Goal: Transaction & Acquisition: Purchase product/service

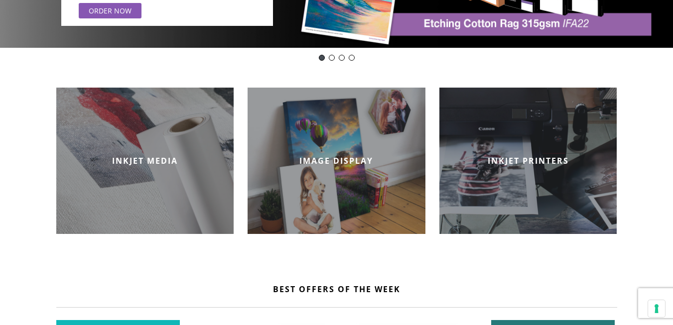
scroll to position [249, 0]
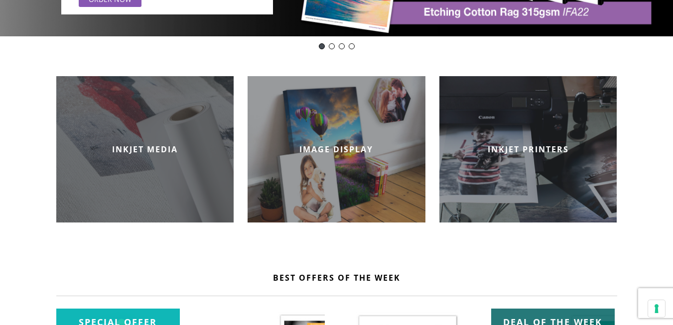
click at [166, 158] on div "INKJET MEDIA" at bounding box center [145, 149] width 178 height 146
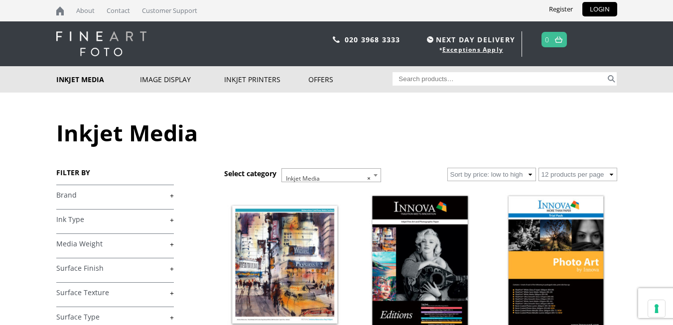
click at [173, 192] on link "+" at bounding box center [115, 195] width 118 height 9
click at [57, 279] on input "Hahnemuhle (27)" at bounding box center [59, 281] width 6 height 6
checkbox input "true"
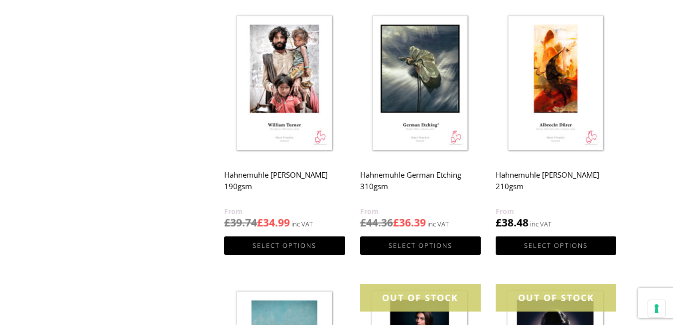
scroll to position [735, 0]
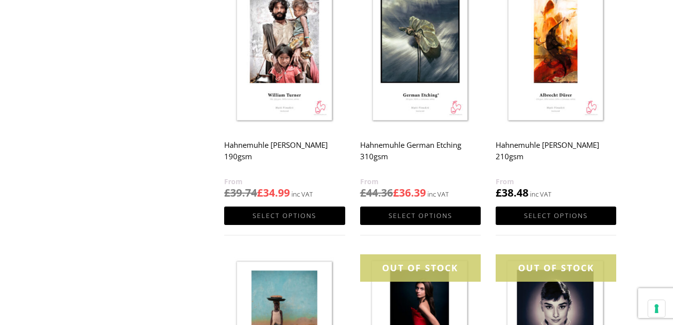
click at [549, 62] on img at bounding box center [556, 54] width 121 height 151
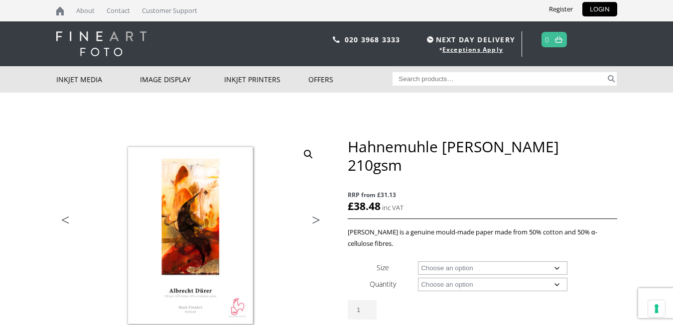
click at [556, 261] on select "Choose an option A4 Sheet A3 Sheet A3+ Sheet A2 Sheet 17" Wide Roll 24" Wide Ro…" at bounding box center [492, 267] width 149 height 13
click at [418, 261] on select "Choose an option A4 Sheet A3 Sheet A3+ Sheet A2 Sheet 17" Wide Roll 24" Wide Ro…" at bounding box center [492, 267] width 149 height 13
select select "a4-sheet"
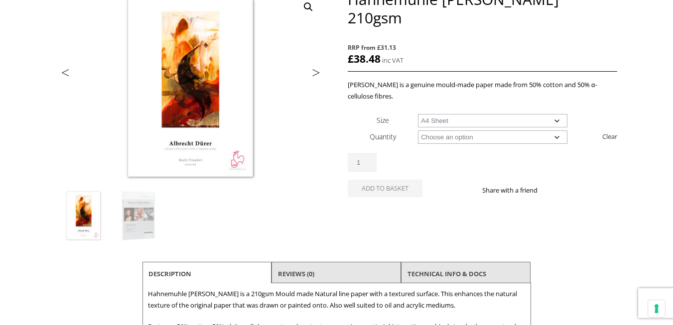
scroll to position [152, 0]
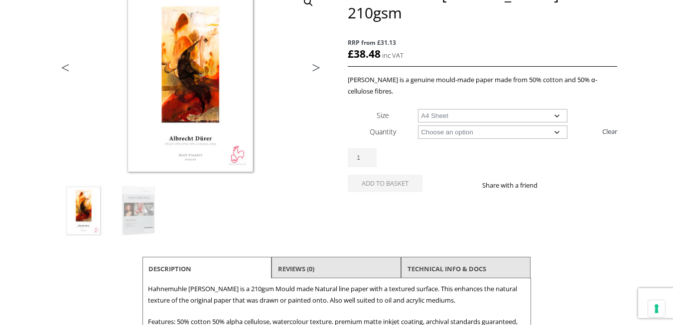
click at [556, 126] on select "Choose an option 25 Sheets" at bounding box center [492, 132] width 149 height 13
select select "25-sheets"
click at [418, 126] on select "Choose an option 25 Sheets" at bounding box center [492, 132] width 149 height 13
select select "a4-sheet"
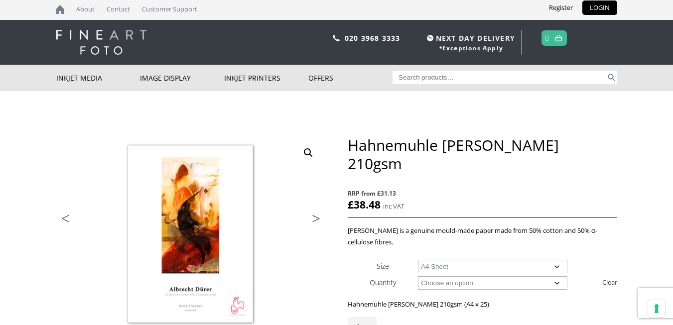
scroll to position [0, 0]
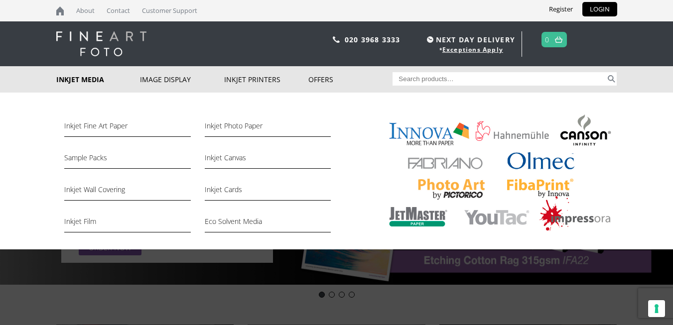
click at [72, 76] on link "Inkjet Media" at bounding box center [98, 79] width 84 height 26
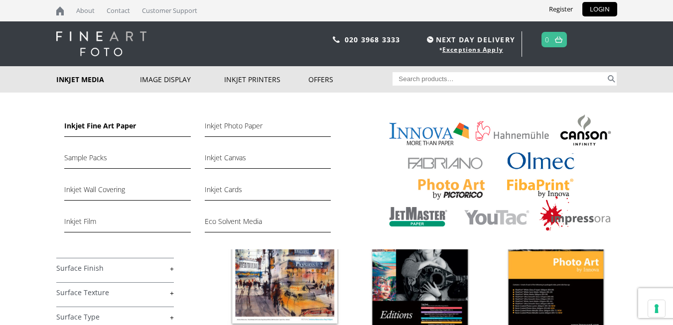
click at [110, 125] on link "Inkjet Fine Art Paper" at bounding box center [127, 128] width 126 height 17
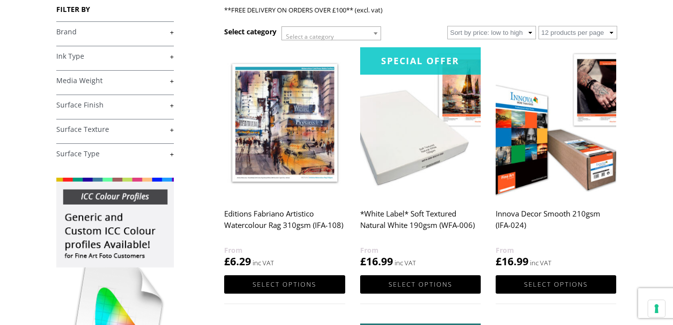
scroll to position [166, 0]
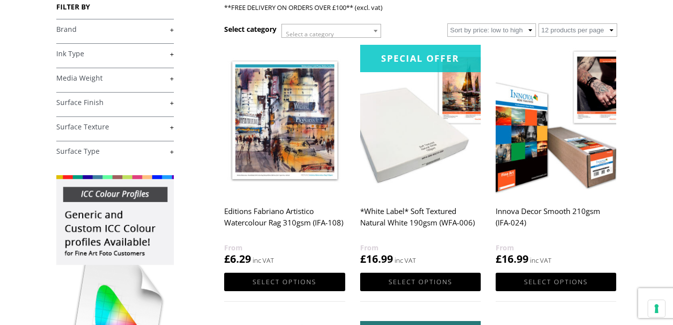
click at [170, 27] on link "+" at bounding box center [115, 29] width 118 height 9
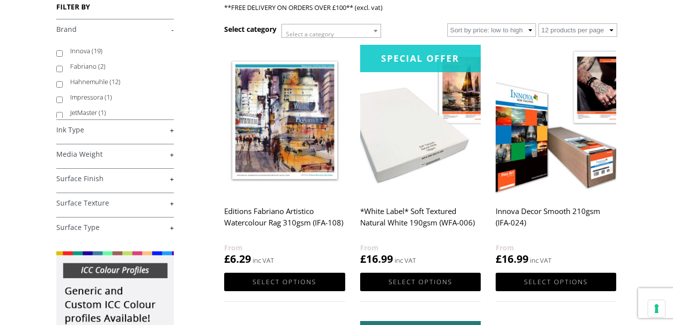
click at [61, 52] on input "Innova (19)" at bounding box center [59, 53] width 6 height 6
checkbox input "true"
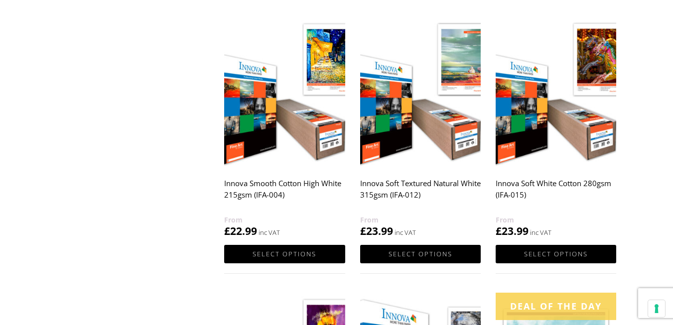
scroll to position [684, 0]
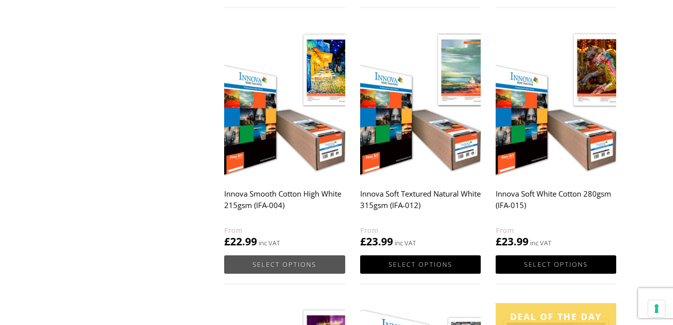
click at [267, 267] on link "Select options" at bounding box center [284, 264] width 121 height 18
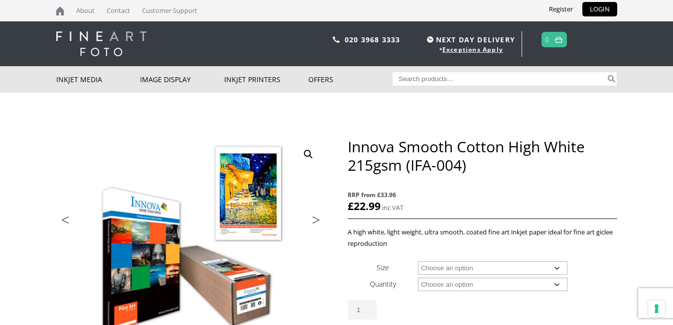
click at [555, 266] on select "Choose an option A4 Sheet A3 Sheet A3+ Sheet A2 Sheet 17" Wide Roll 24" Wide Ro…" at bounding box center [492, 267] width 149 height 13
click at [418, 261] on select "Choose an option A4 Sheet A3 Sheet A3+ Sheet A2 Sheet 17" Wide Roll 24" Wide Ro…" at bounding box center [492, 267] width 149 height 13
select select "a4-sheet"
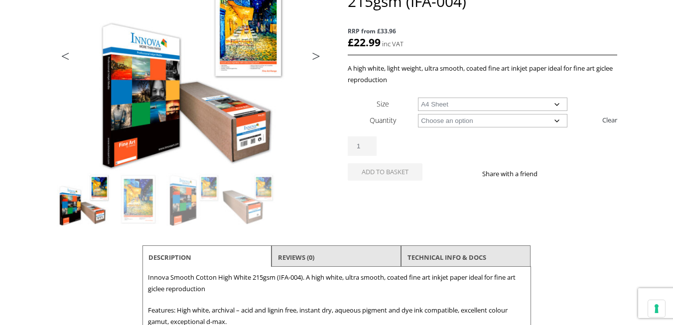
scroll to position [166, 0]
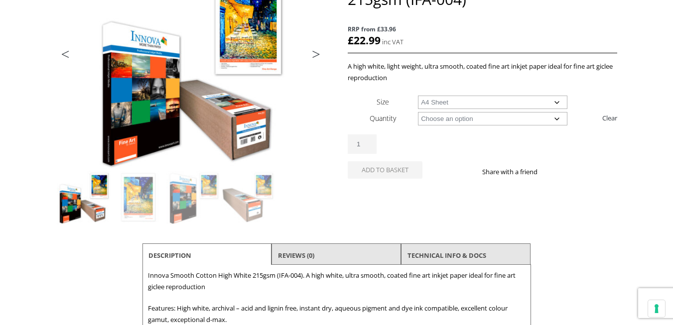
click at [557, 120] on select "Choose an option 25 Sheets" at bounding box center [492, 118] width 149 height 13
select select "25-sheets"
click at [418, 112] on select "Choose an option 25 Sheets" at bounding box center [492, 118] width 149 height 13
select select "a4-sheet"
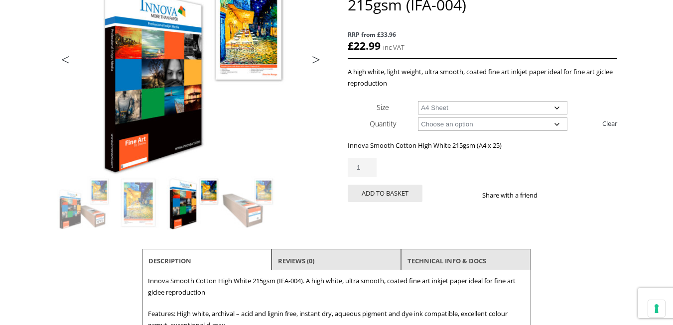
scroll to position [133, 0]
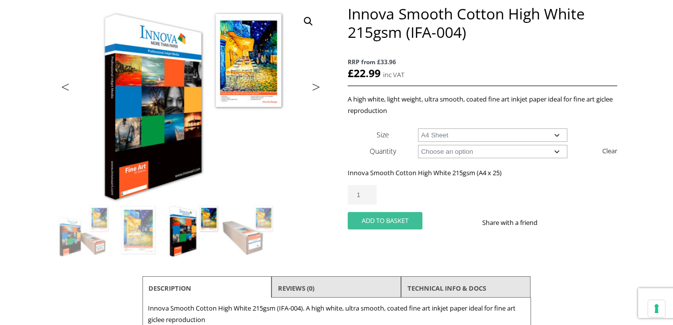
click at [375, 221] on button "Add to basket" at bounding box center [385, 220] width 75 height 17
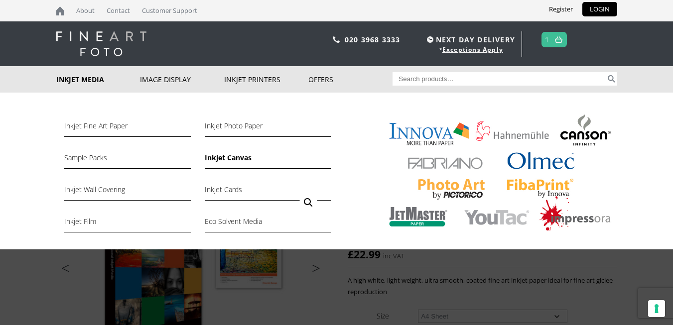
click at [232, 160] on link "Inkjet Canvas" at bounding box center [268, 160] width 126 height 17
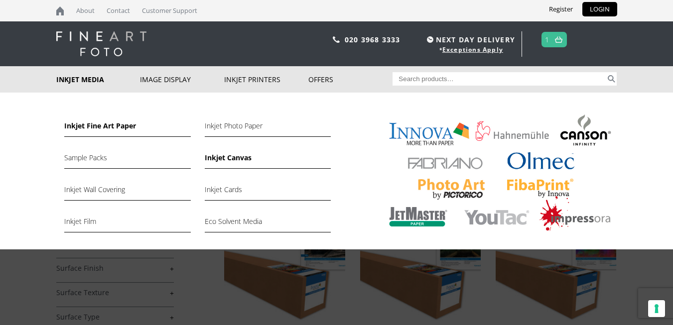
click at [79, 124] on link "Inkjet Fine Art Paper" at bounding box center [127, 128] width 126 height 17
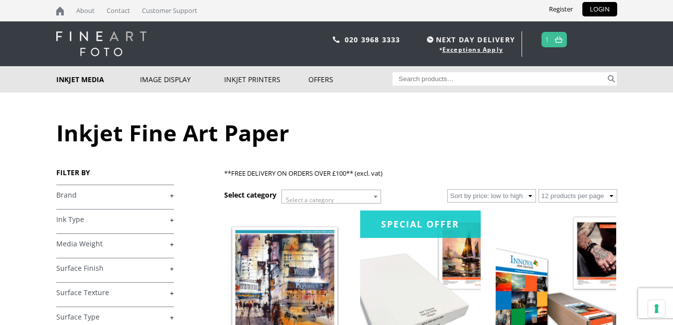
click at [171, 195] on link "+" at bounding box center [115, 195] width 118 height 9
click at [61, 249] on input "Hahnemuhle (12)" at bounding box center [59, 250] width 6 height 6
checkbox input "true"
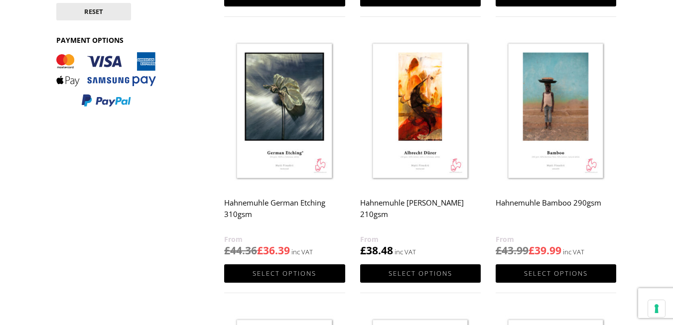
scroll to position [388, 0]
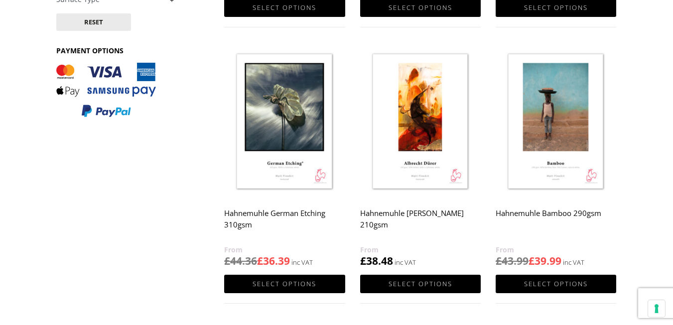
click at [413, 150] on img at bounding box center [420, 122] width 121 height 151
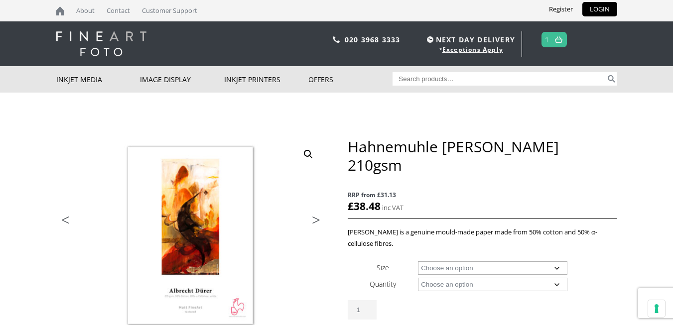
scroll to position [262, 0]
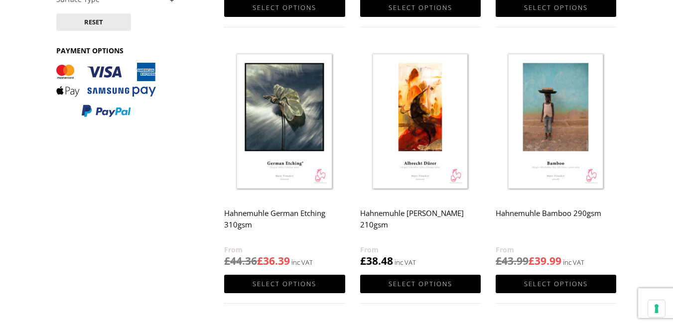
click at [534, 116] on img at bounding box center [556, 122] width 121 height 151
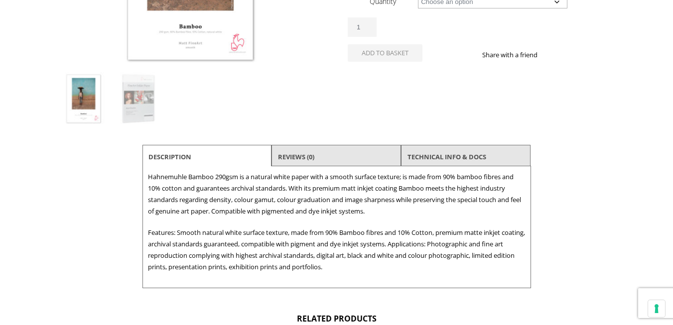
scroll to position [261, 0]
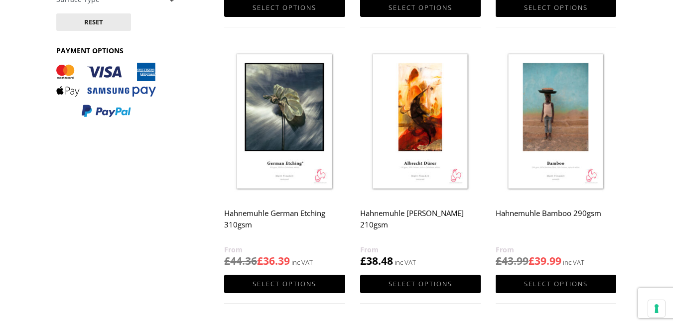
click at [295, 126] on img at bounding box center [284, 122] width 121 height 151
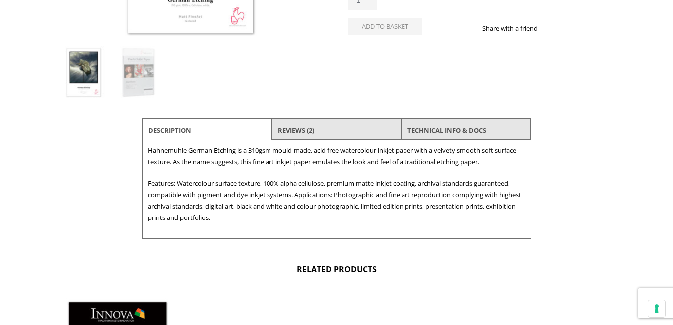
scroll to position [289, 0]
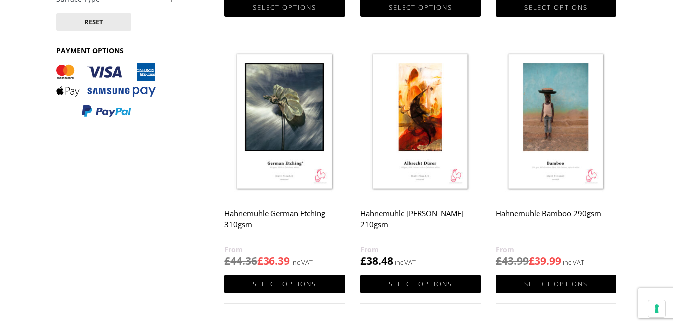
click at [425, 174] on img at bounding box center [420, 122] width 121 height 151
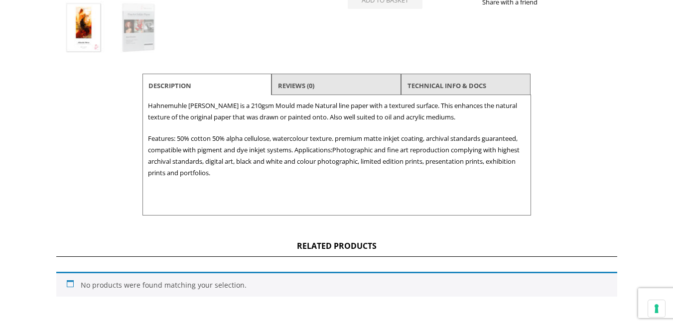
scroll to position [334, 0]
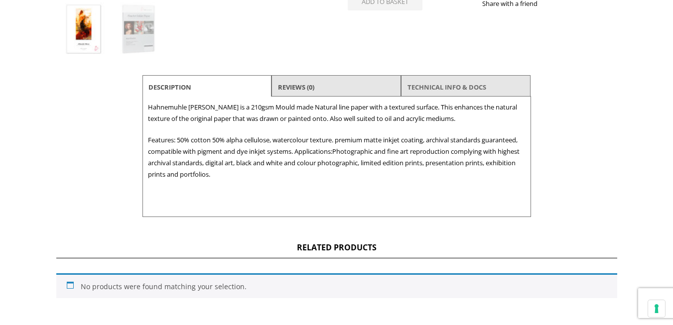
click at [416, 87] on link "TECHNICAL INFO & DOCS" at bounding box center [446, 87] width 79 height 18
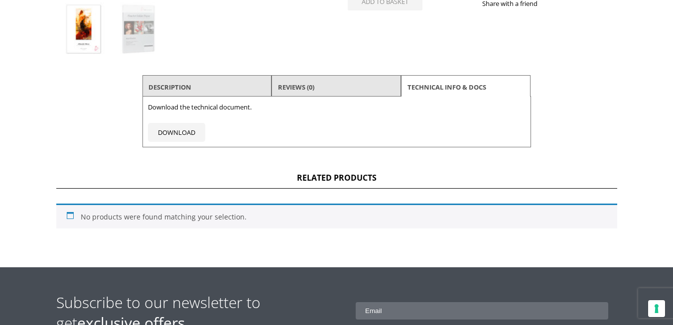
click at [187, 77] on li "Description" at bounding box center [206, 87] width 129 height 24
click at [203, 88] on li "Description" at bounding box center [206, 87] width 129 height 24
click at [249, 88] on li "Description" at bounding box center [206, 87] width 129 height 24
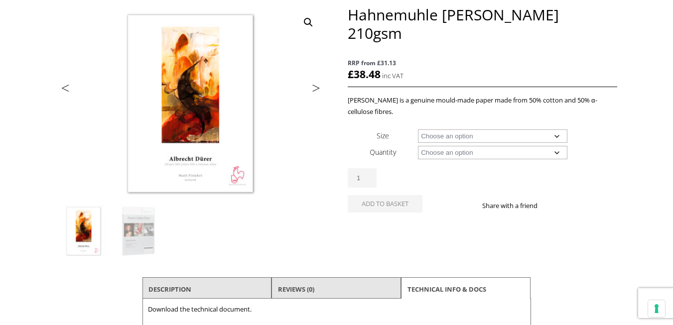
scroll to position [136, 0]
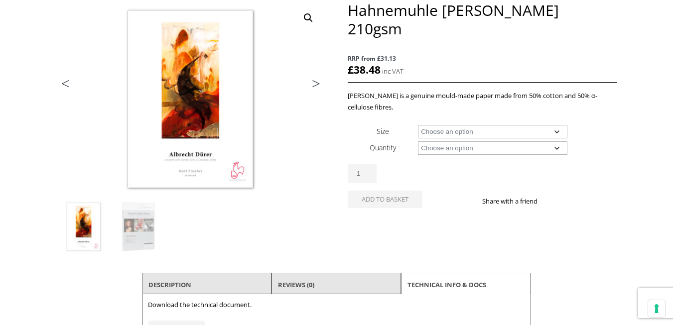
click at [557, 125] on select "Choose an option A4 Sheet A3 Sheet A3+ Sheet A2 Sheet 17" Wide Roll 24" Wide Ro…" at bounding box center [492, 131] width 149 height 13
click at [418, 125] on select "Choose an option A4 Sheet A3 Sheet A3+ Sheet A2 Sheet 17" Wide Roll 24" Wide Ro…" at bounding box center [492, 131] width 149 height 13
click at [556, 141] on select "Choose an option 25 Sheets" at bounding box center [492, 147] width 149 height 13
click at [555, 125] on select "Choose an option A4 Sheet A3 Sheet A3+ Sheet A2 Sheet 17" Wide Roll 24" Wide Ro…" at bounding box center [492, 131] width 149 height 13
click at [418, 125] on select "Choose an option A4 Sheet A3 Sheet A3+ Sheet A2 Sheet 17" Wide Roll 24" Wide Ro…" at bounding box center [492, 131] width 149 height 13
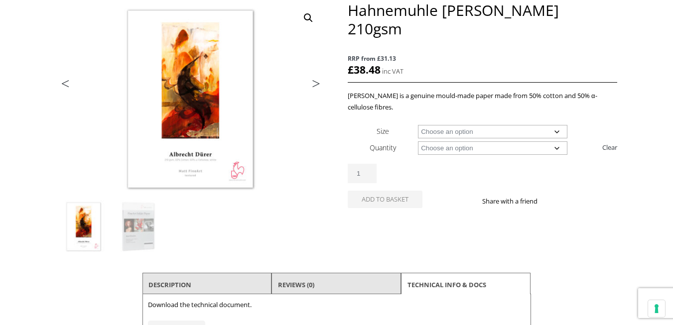
select select "a3-sheet"
click at [554, 141] on select "Choose an option 25 Sheets" at bounding box center [492, 147] width 149 height 13
select select "25-sheets"
click at [418, 141] on select "Choose an option 25 Sheets" at bounding box center [492, 147] width 149 height 13
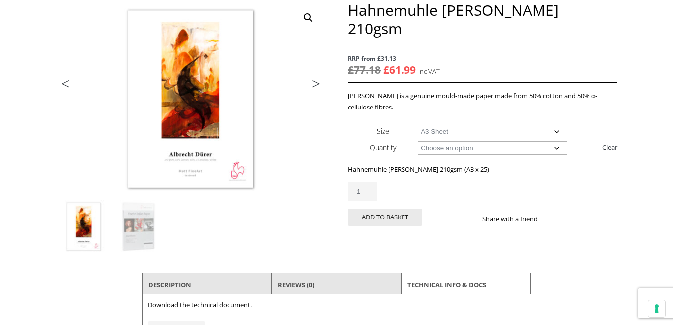
click at [555, 125] on select "Choose an option A4 Sheet A3 Sheet A3+ Sheet A2 Sheet" at bounding box center [492, 131] width 149 height 13
click at [418, 125] on select "Choose an option A4 Sheet A3 Sheet A3+ Sheet A2 Sheet" at bounding box center [492, 131] width 149 height 13
select select "a4-sheet"
click at [555, 141] on select "Choose an option 25 Sheets" at bounding box center [492, 147] width 149 height 13
click at [418, 141] on select "Choose an option 25 Sheets" at bounding box center [492, 147] width 149 height 13
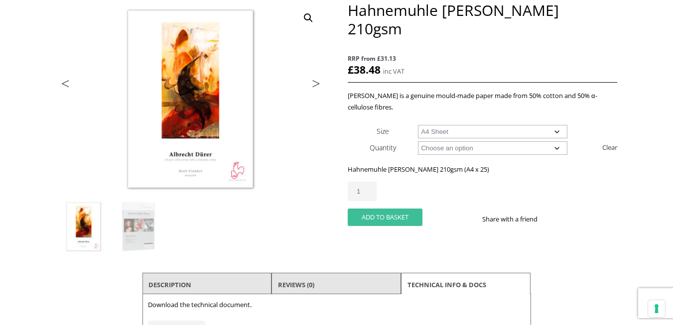
click at [384, 209] on button "Add to basket" at bounding box center [385, 217] width 75 height 17
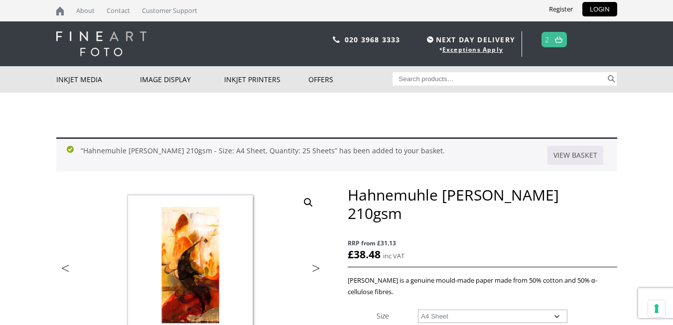
click at [551, 40] on span "2" at bounding box center [553, 39] width 25 height 15
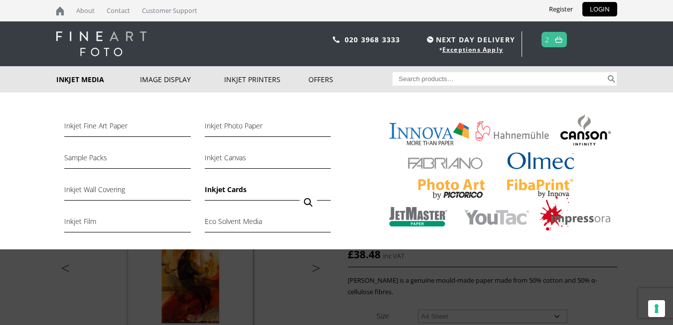
click at [218, 191] on link "Inkjet Cards" at bounding box center [268, 192] width 126 height 17
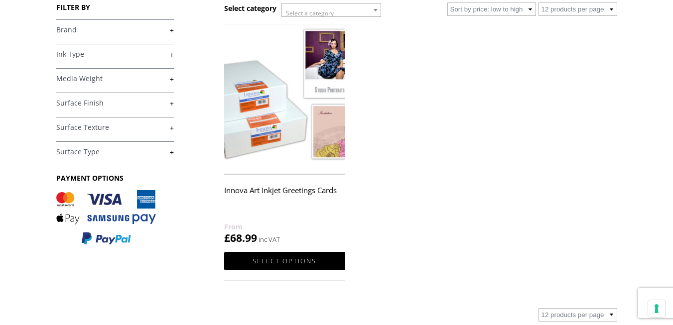
scroll to position [168, 0]
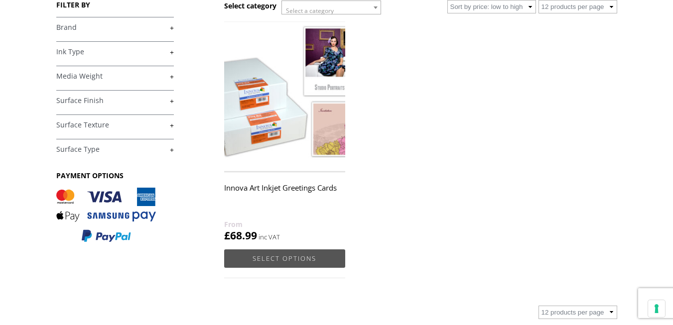
click at [295, 256] on link "Select options" at bounding box center [284, 259] width 121 height 18
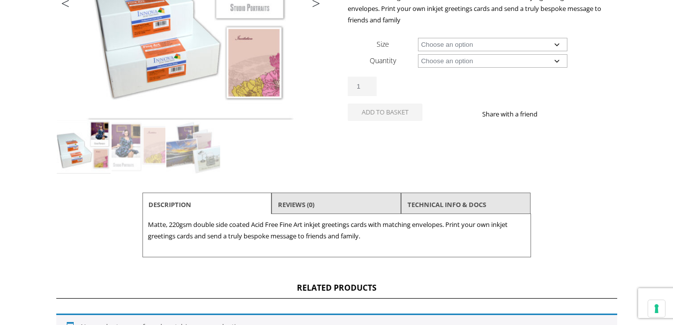
scroll to position [218, 0]
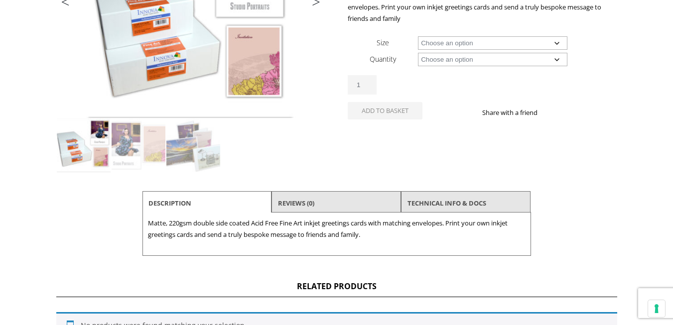
click at [556, 43] on select "Choose an option 4.5" x 5.8" (Folded Card) 5.5" x 7.4" (Folded Card)" at bounding box center [492, 42] width 149 height 13
select select "5-5-x-7-4-folded-card"
click at [418, 36] on select "Choose an option 4.5" x 5.8" (Folded Card) 5.5" x 7.4" (Folded Card)" at bounding box center [492, 42] width 149 height 13
click at [557, 60] on select "Choose an option 100 Cards and Envelopes" at bounding box center [492, 59] width 149 height 13
click at [587, 26] on div "Innova Art Inkjet Greetings Cards RRP from £74.99 £ 68.99 blank Matte, 220gsm d…" at bounding box center [482, 31] width 269 height 224
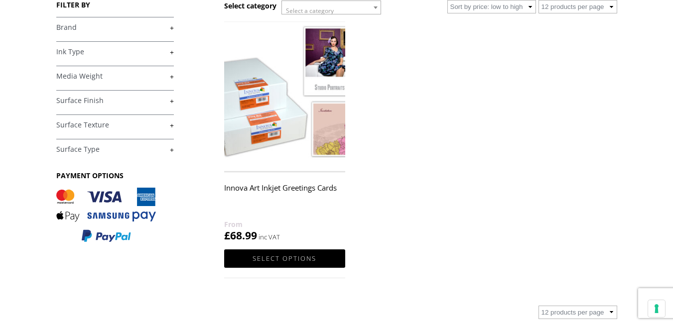
scroll to position [168, 0]
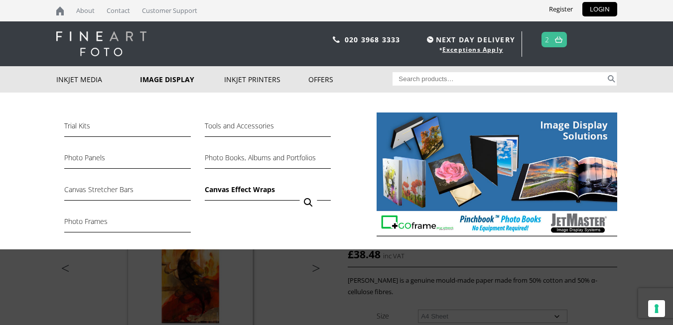
click at [218, 187] on link "Canvas Effect Wraps" at bounding box center [268, 192] width 126 height 17
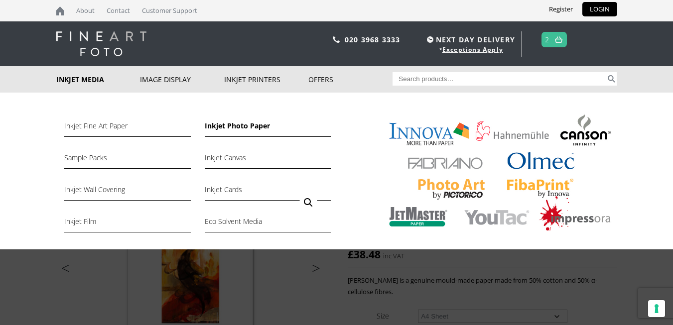
click at [217, 126] on link "Inkjet Photo Paper" at bounding box center [268, 128] width 126 height 17
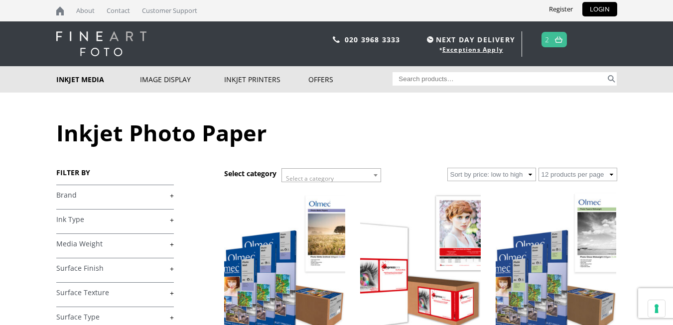
click at [171, 194] on link "+" at bounding box center [115, 195] width 118 height 9
click at [60, 248] on input "Hahnemuhle (8)" at bounding box center [59, 250] width 6 height 6
checkbox input "true"
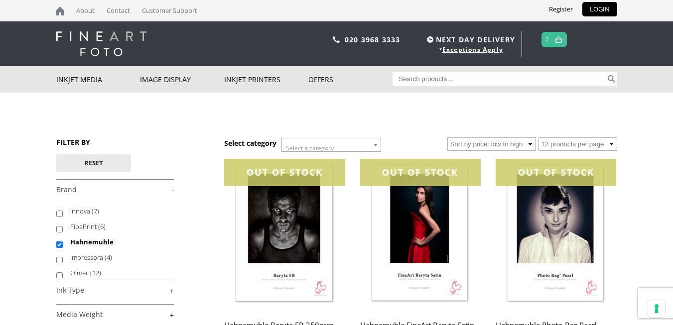
click at [546, 40] on link "2" at bounding box center [547, 39] width 4 height 14
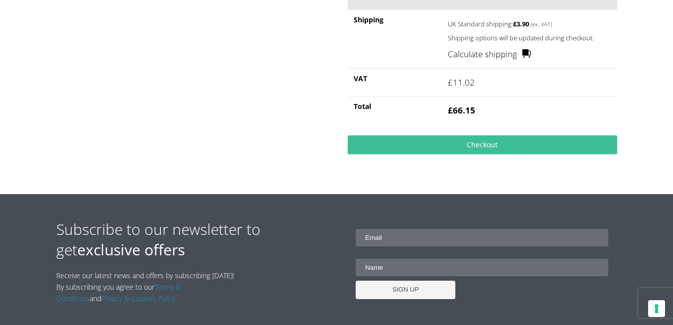
scroll to position [372, 0]
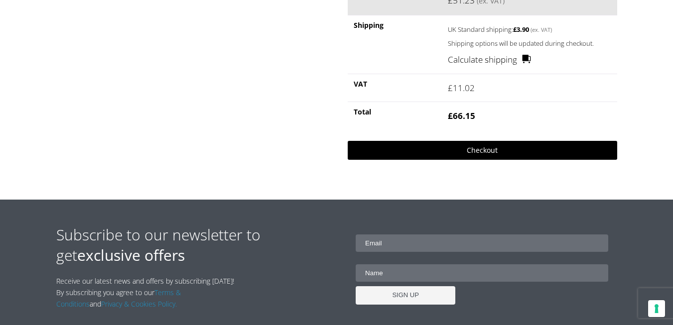
click at [492, 149] on link "Checkout" at bounding box center [482, 150] width 269 height 19
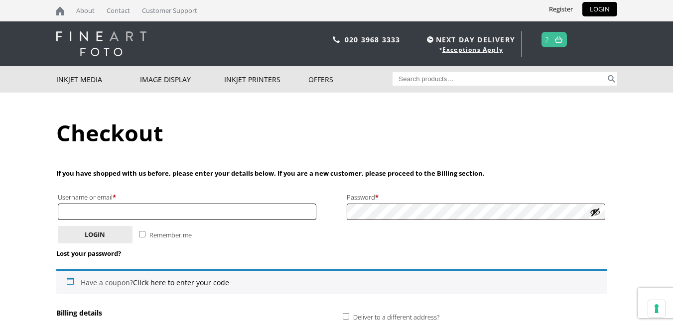
type input "[PERSON_NAME][EMAIL_ADDRESS][DOMAIN_NAME]"
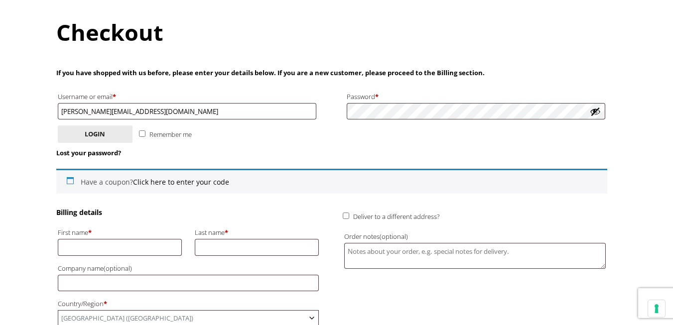
scroll to position [130, 0]
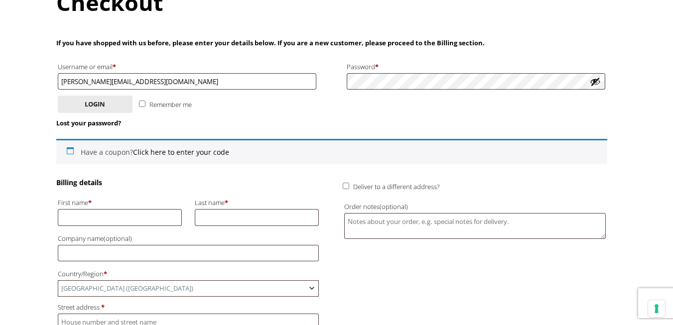
click at [595, 83] on button "Show password" at bounding box center [595, 81] width 11 height 11
click at [98, 108] on button "Login" at bounding box center [95, 104] width 75 height 17
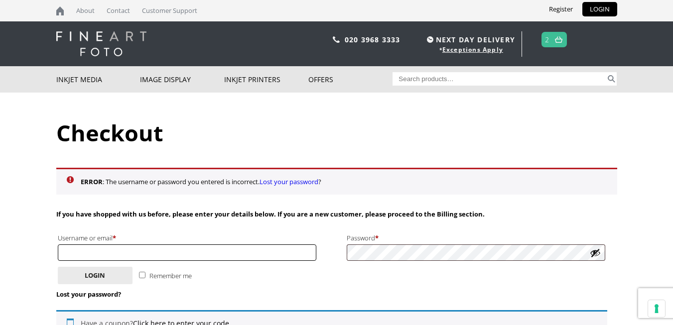
type input "[PERSON_NAME][EMAIL_ADDRESS][DOMAIN_NAME]"
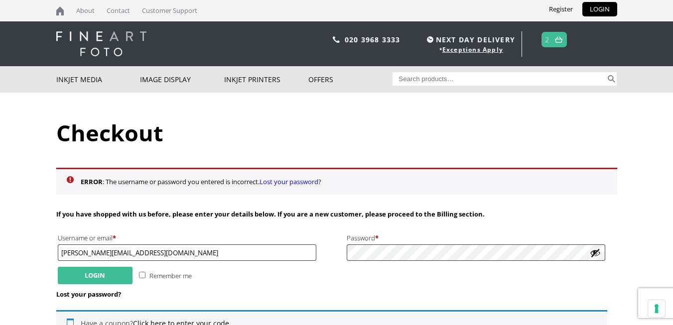
click at [94, 276] on button "Login" at bounding box center [95, 275] width 75 height 17
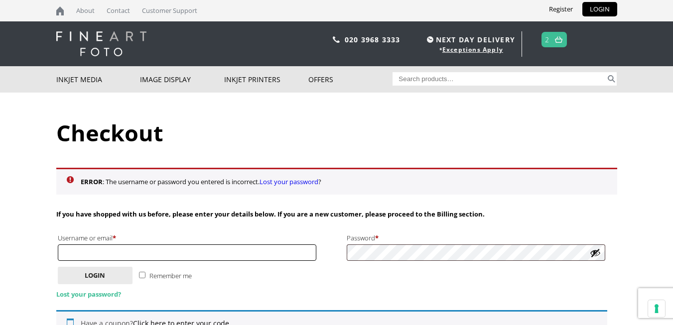
type input "[PERSON_NAME][EMAIL_ADDRESS][DOMAIN_NAME]"
click at [86, 294] on link "Lost your password?" at bounding box center [88, 294] width 65 height 9
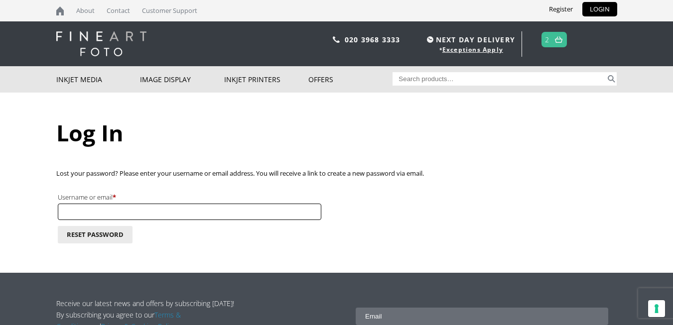
click at [76, 204] on input "Username or email * Required" at bounding box center [189, 212] width 263 height 16
type input "[PERSON_NAME][EMAIL_ADDRESS][DOMAIN_NAME]"
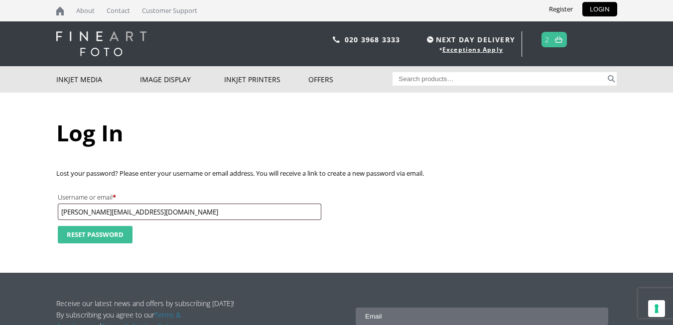
click at [91, 237] on button "Reset password" at bounding box center [95, 234] width 75 height 17
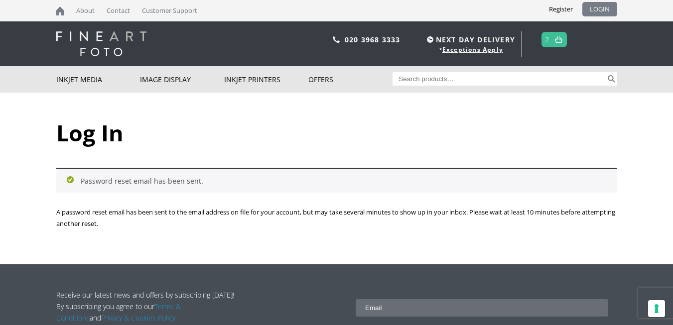
click at [594, 7] on link "LOGIN" at bounding box center [599, 9] width 35 height 14
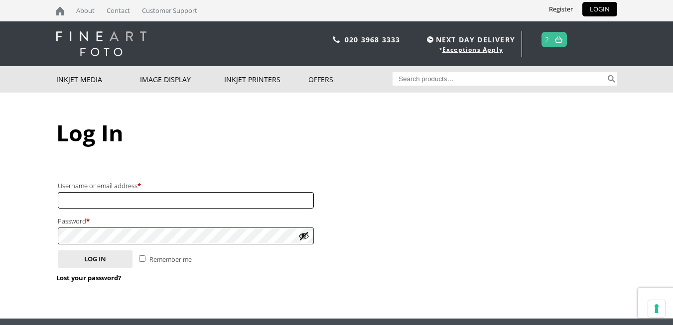
type input "[PERSON_NAME][EMAIL_ADDRESS][DOMAIN_NAME]"
click at [553, 40] on link at bounding box center [558, 39] width 12 height 14
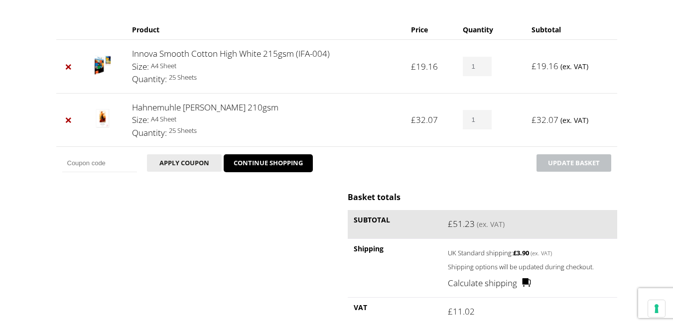
scroll to position [262, 0]
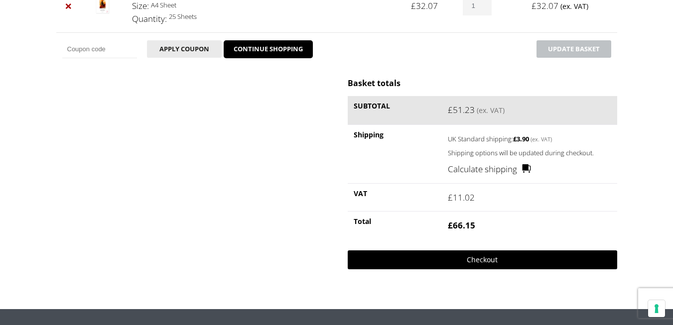
click at [430, 264] on link "Checkout" at bounding box center [482, 260] width 269 height 19
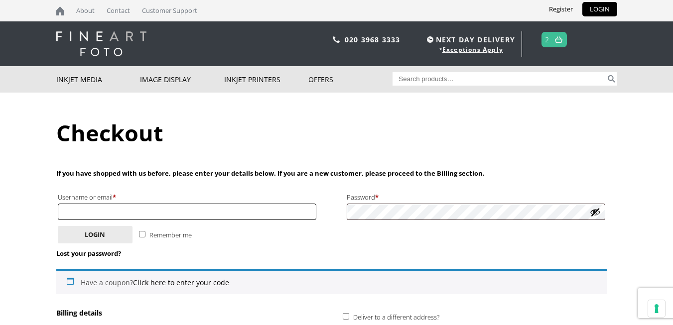
type input "[PERSON_NAME][EMAIL_ADDRESS][DOMAIN_NAME]"
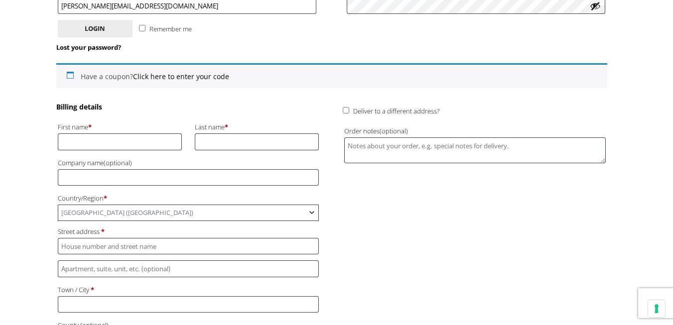
scroll to position [214, 0]
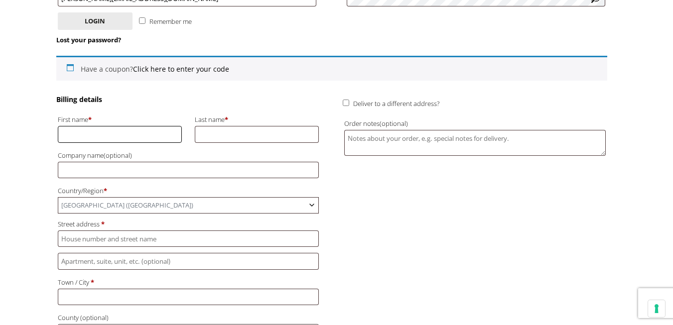
click at [72, 133] on input "First name *" at bounding box center [120, 134] width 125 height 16
type input "[PERSON_NAME]"
type input "[PERSON_NAME] Art"
type input "[STREET_ADDRESS]"
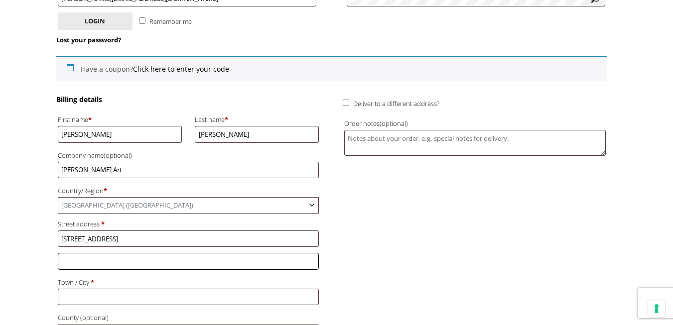
type input "Oldland Common, [PERSON_NAME]"
type input "[GEOGRAPHIC_DATA]"
type input "BS30 9QW"
type input "[PHONE_NUMBER]"
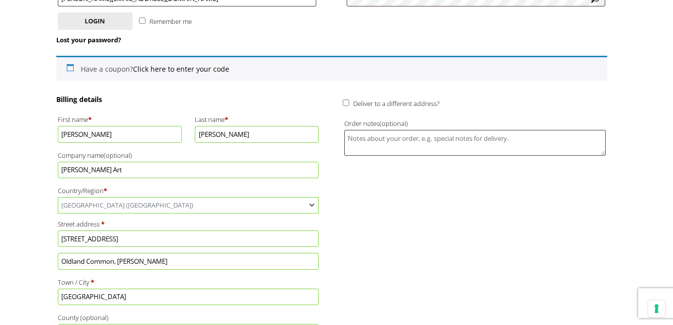
drag, startPoint x: 155, startPoint y: 237, endPoint x: 96, endPoint y: 239, distance: 59.8
click at [96, 240] on input "[STREET_ADDRESS]" at bounding box center [188, 239] width 261 height 16
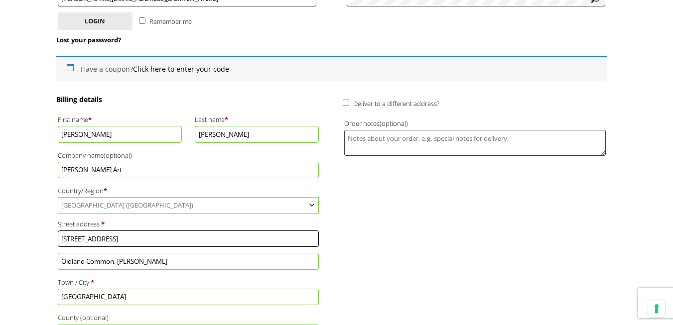
type input "[STREET_ADDRESS]"
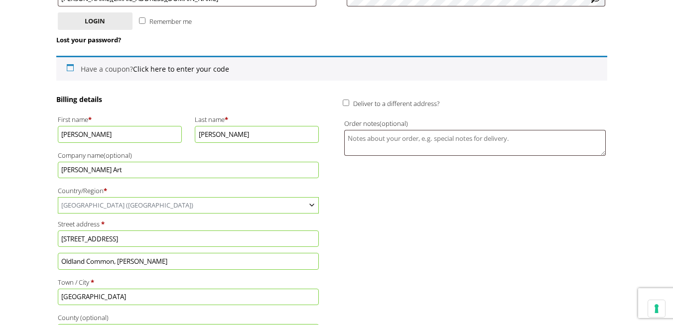
drag, startPoint x: 119, startPoint y: 260, endPoint x: 50, endPoint y: 247, distance: 69.9
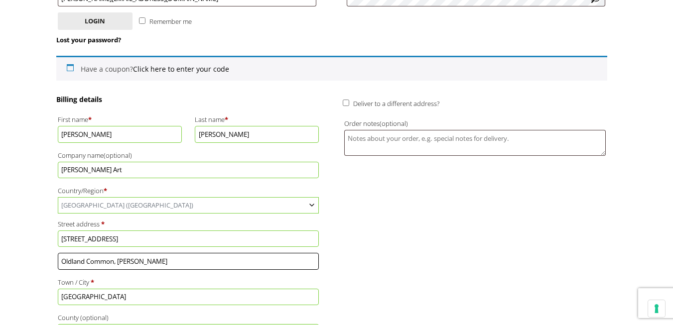
drag, startPoint x: 115, startPoint y: 260, endPoint x: 149, endPoint y: 260, distance: 34.4
click at [149, 260] on input "Oldland Common, [PERSON_NAME]" at bounding box center [188, 261] width 261 height 16
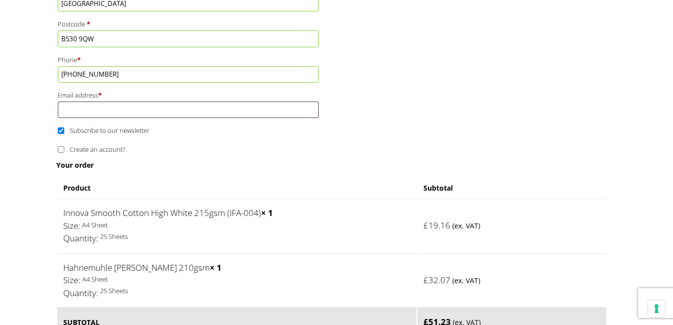
scroll to position [545, 0]
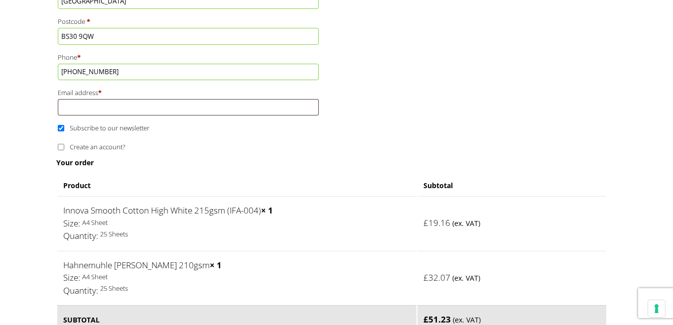
type input "[GEOGRAPHIC_DATA]"
click at [71, 108] on input "Email address *" at bounding box center [188, 107] width 261 height 16
type input "[PERSON_NAME][EMAIL_ADDRESS][DOMAIN_NAME]"
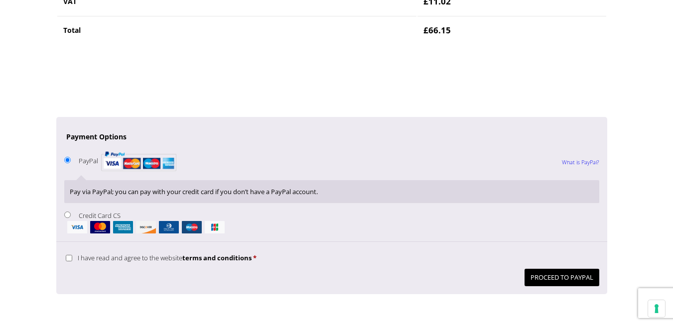
scroll to position [920, 0]
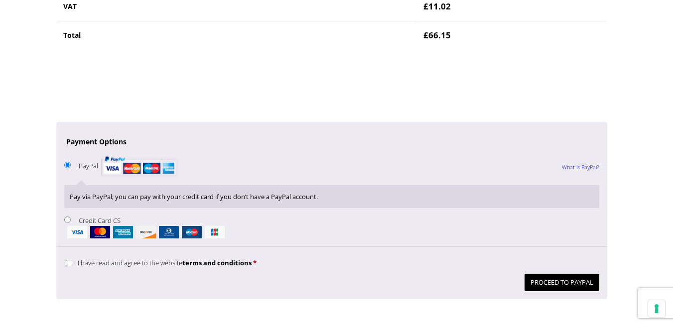
click at [71, 218] on li "Credit Card CS Pay securely using your credit card." at bounding box center [331, 226] width 535 height 24
click at [67, 222] on input "Credit Card CS" at bounding box center [67, 220] width 6 height 6
radio input "true"
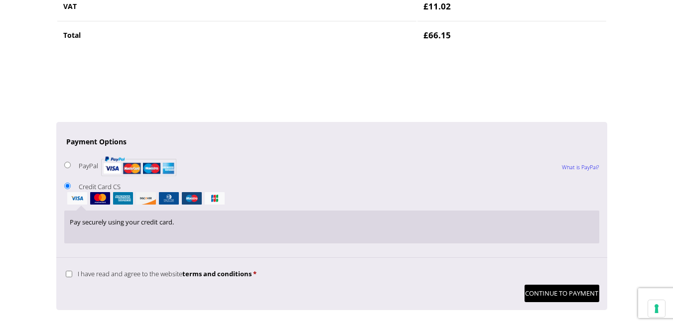
click at [66, 277] on input "I have read and agree to the website terms and conditions *" at bounding box center [69, 274] width 6 height 6
checkbox input "true"
click at [532, 297] on button "Continue to Payment" at bounding box center [561, 293] width 75 height 17
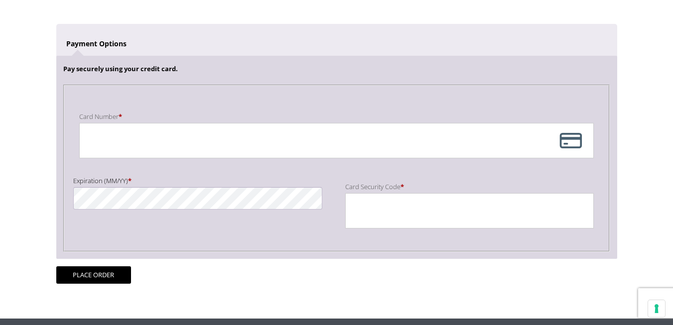
scroll to position [185, 0]
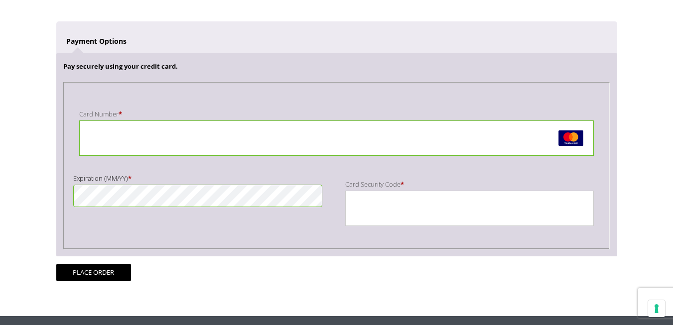
click at [350, 202] on iframe "Payment Info" at bounding box center [457, 209] width 215 height 26
click at [96, 269] on button "Place order" at bounding box center [93, 272] width 75 height 17
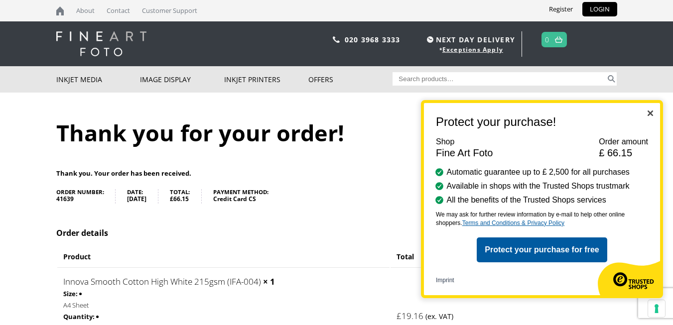
click at [647, 114] on div "Protect your purchase! Shop Fine Art Foto Order amount £ 66.15 Automatic guaran…" at bounding box center [542, 199] width 242 height 198
click at [648, 113] on img "Close" at bounding box center [649, 113] width 5 height 5
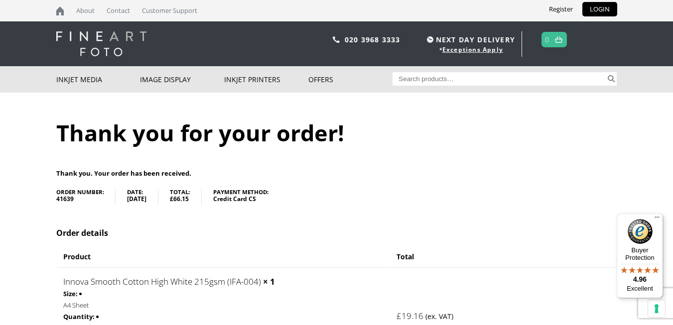
click at [661, 153] on body "NEXT DAY DELIVERY * Exceptions Apply About Contact Customer Support Register LO…" at bounding box center [336, 162] width 673 height 325
